Goal: Navigation & Orientation: Go to known website

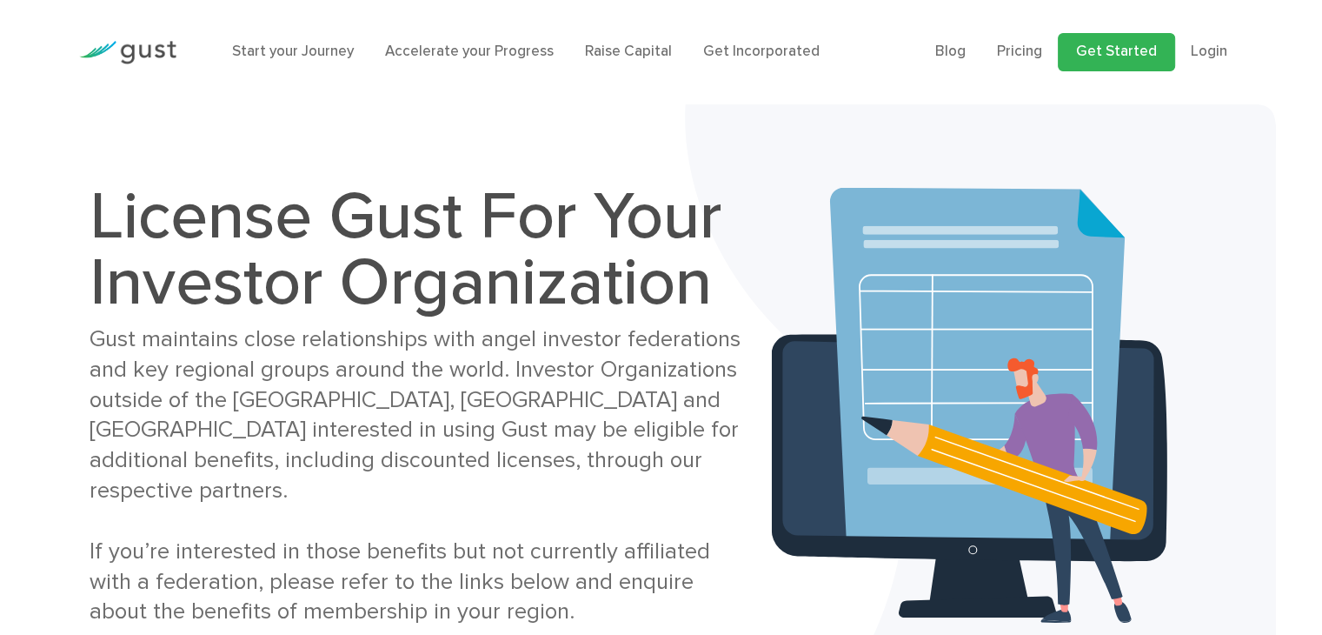
click at [1149, 52] on link "Get Started" at bounding box center [1116, 52] width 117 height 38
click at [1212, 53] on link "Login" at bounding box center [1209, 51] width 37 height 17
click at [1102, 53] on link "Get Started" at bounding box center [1116, 52] width 117 height 38
